Goal: Task Accomplishment & Management: Manage account settings

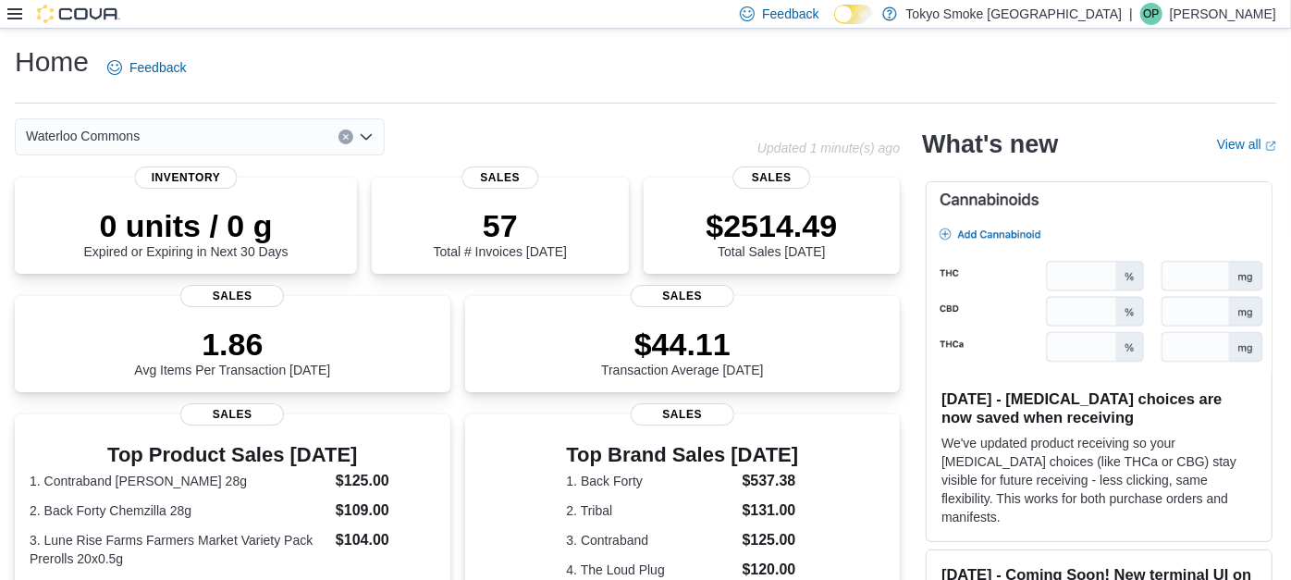
click at [1250, 13] on p "Owen Pfaff" at bounding box center [1222, 14] width 106 height 22
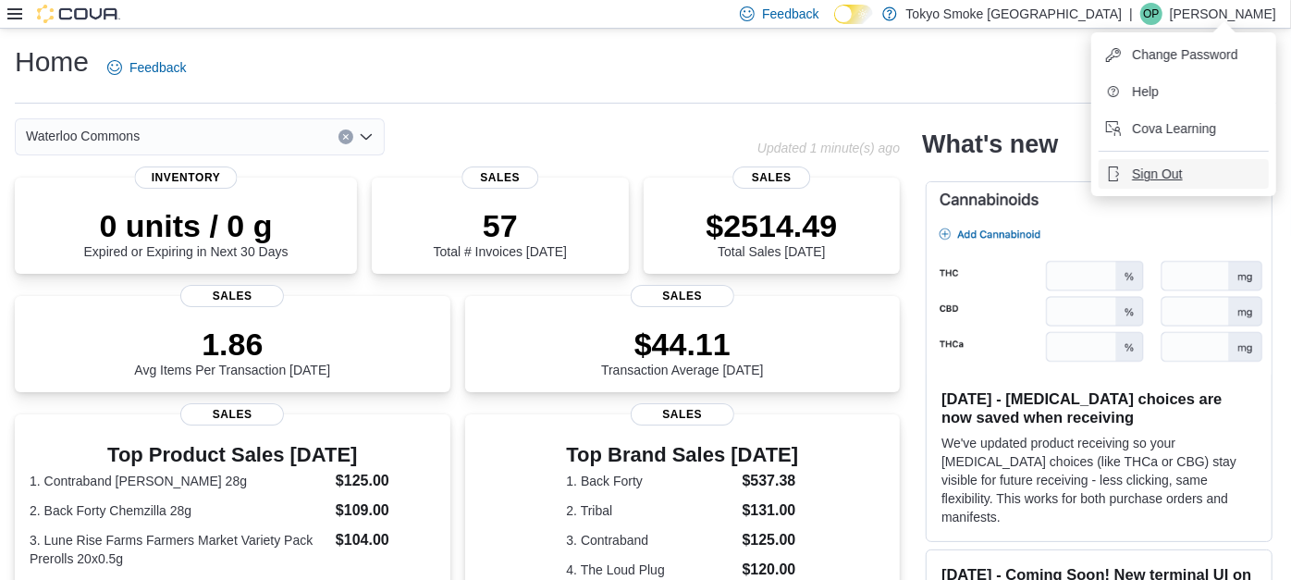
click at [1159, 169] on span "Sign Out" at bounding box center [1157, 174] width 50 height 18
